Goal: Task Accomplishment & Management: Use online tool/utility

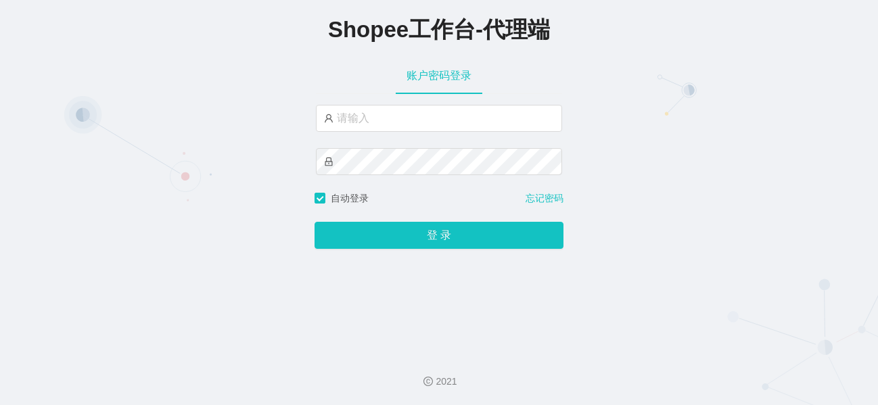
drag, startPoint x: 847, startPoint y: 252, endPoint x: 831, endPoint y: 250, distance: 15.8
click at [846, 252] on div "Shopee工作台-代理端 账户密码登录 自动登录 忘记密码 登 录" at bounding box center [439, 171] width 878 height 342
click at [430, 126] on input "text" at bounding box center [439, 118] width 246 height 27
paste input "yn01"
type input "yn01"
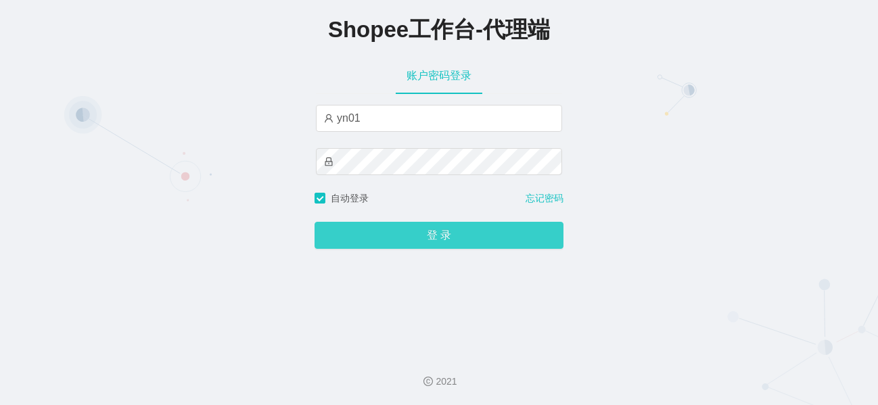
click at [408, 239] on button "登 录" at bounding box center [439, 235] width 249 height 27
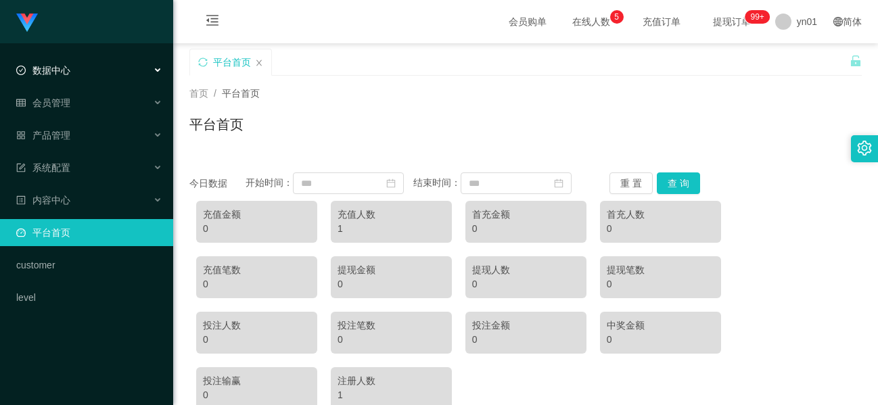
click at [76, 70] on div "数据中心" at bounding box center [86, 70] width 173 height 27
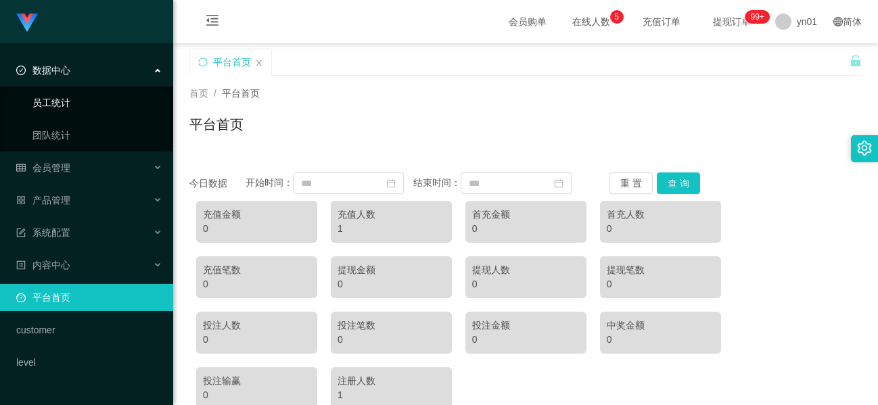
click at [68, 101] on link "员工统计" at bounding box center [97, 102] width 130 height 27
